Goal: Navigation & Orientation: Find specific page/section

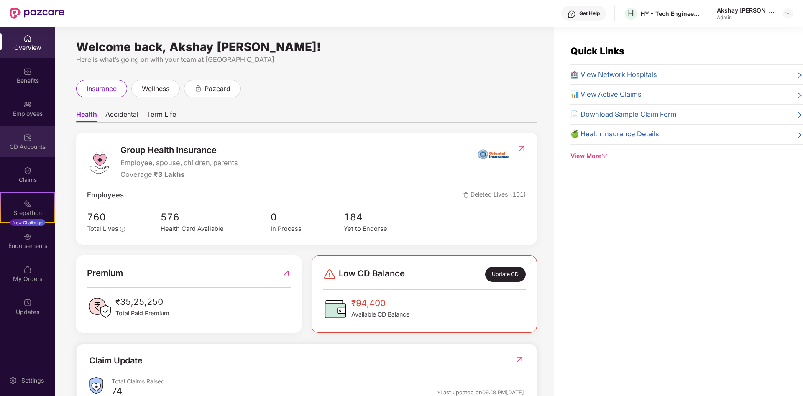
click at [24, 141] on img at bounding box center [27, 137] width 8 height 8
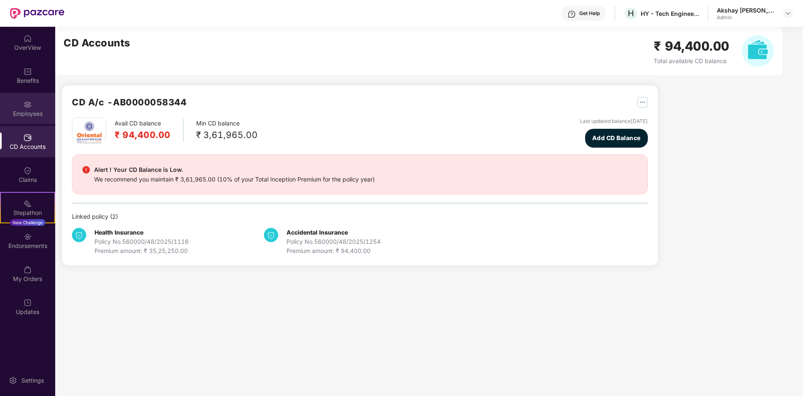
click at [31, 106] on img at bounding box center [27, 104] width 8 height 8
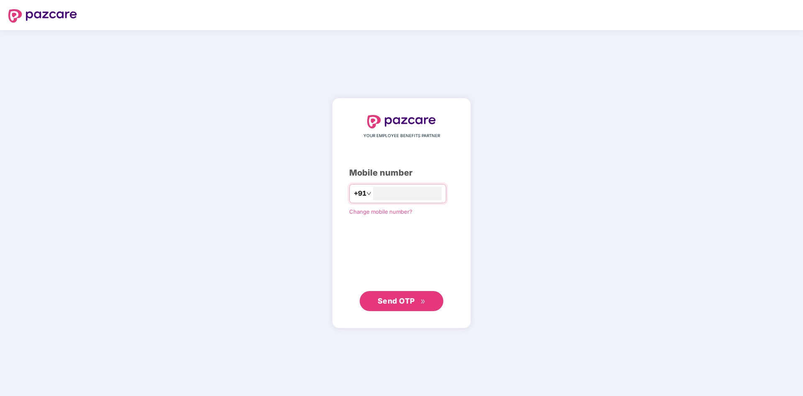
type input "**********"
click at [386, 304] on span "Send OTP" at bounding box center [396, 300] width 37 height 9
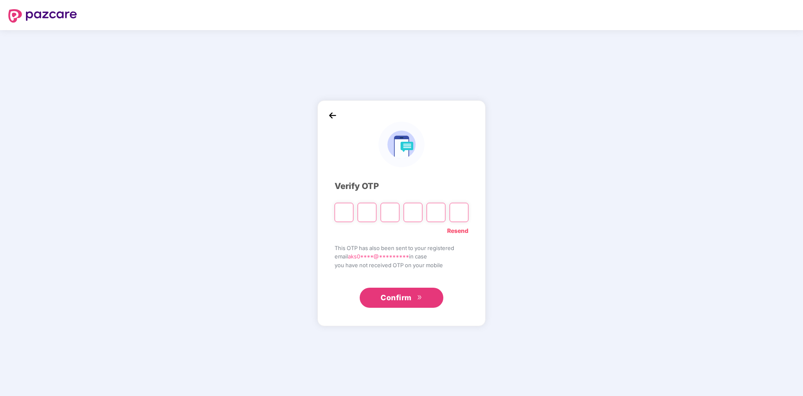
type input "*"
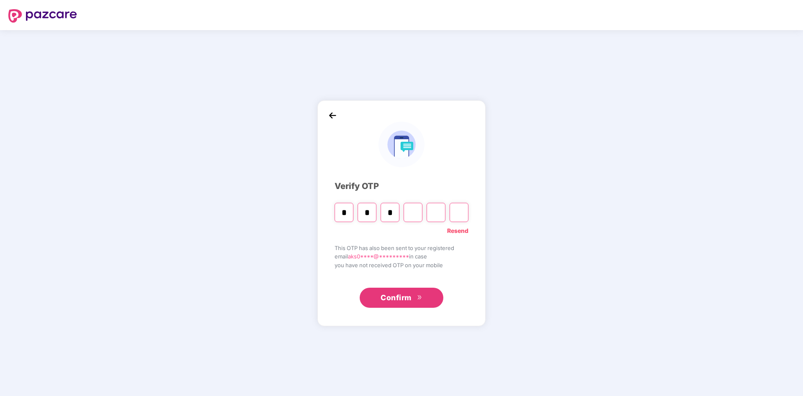
type input "*"
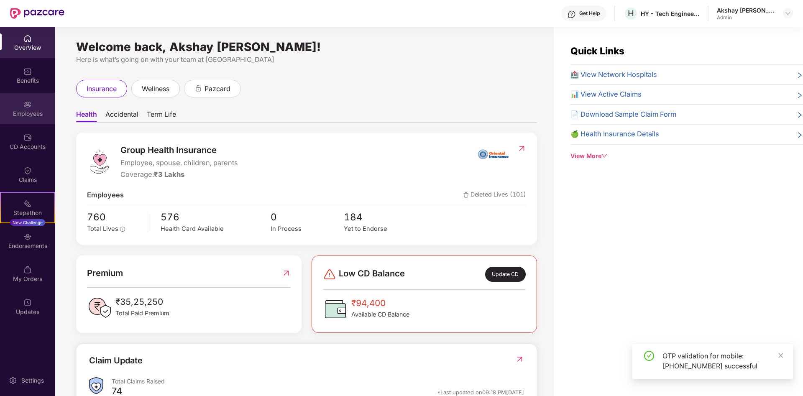
click at [20, 111] on div "Employees" at bounding box center [27, 114] width 55 height 8
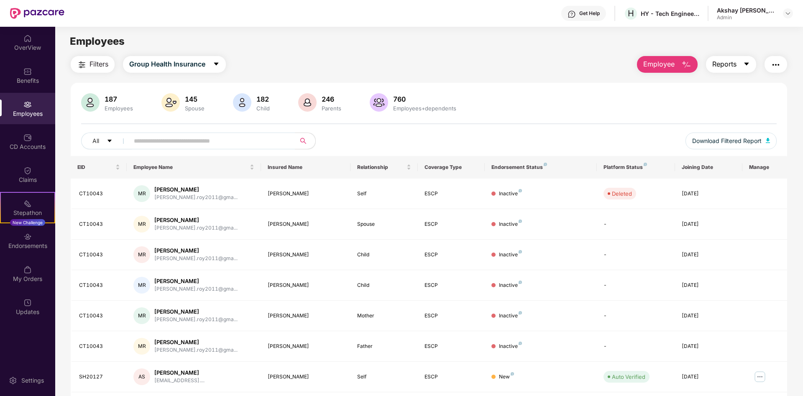
click at [750, 60] on button "Reports" at bounding box center [731, 64] width 50 height 17
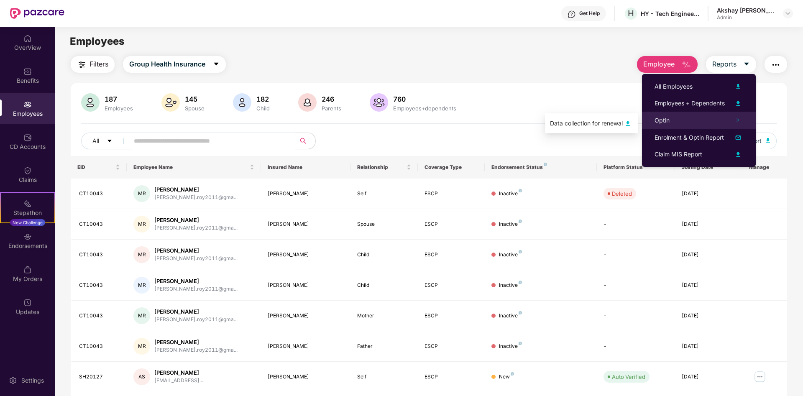
click at [738, 120] on icon "right" at bounding box center [738, 119] width 2 height 3
